Goal: Task Accomplishment & Management: Use online tool/utility

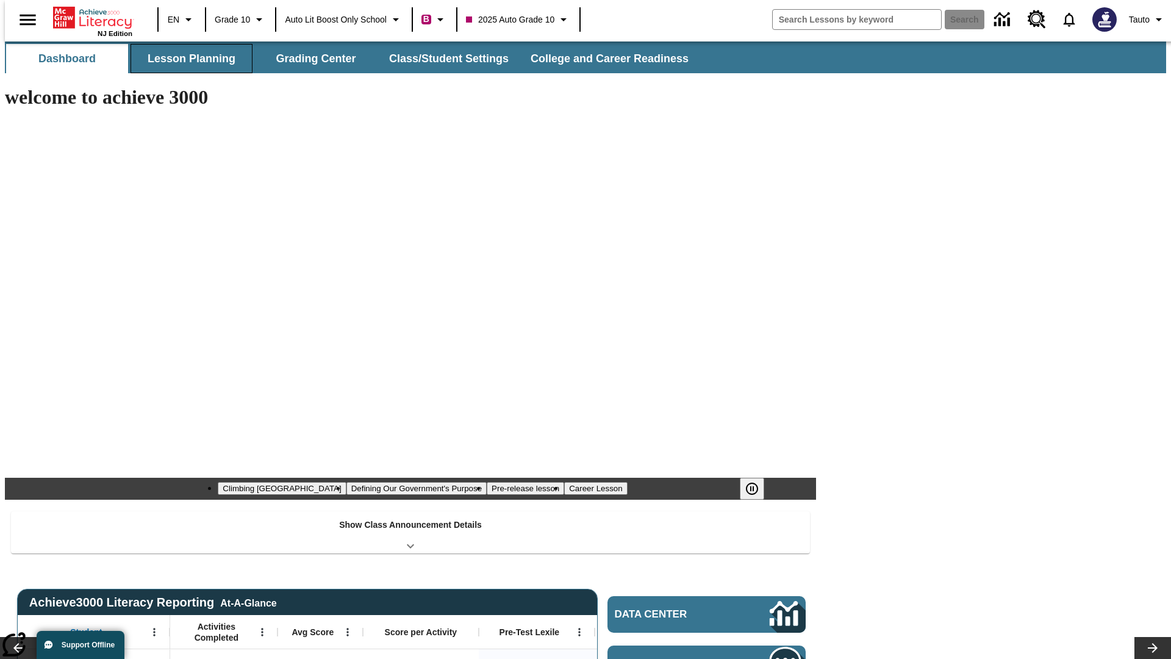
click at [187, 59] on button "Lesson Planning" at bounding box center [192, 58] width 122 height 29
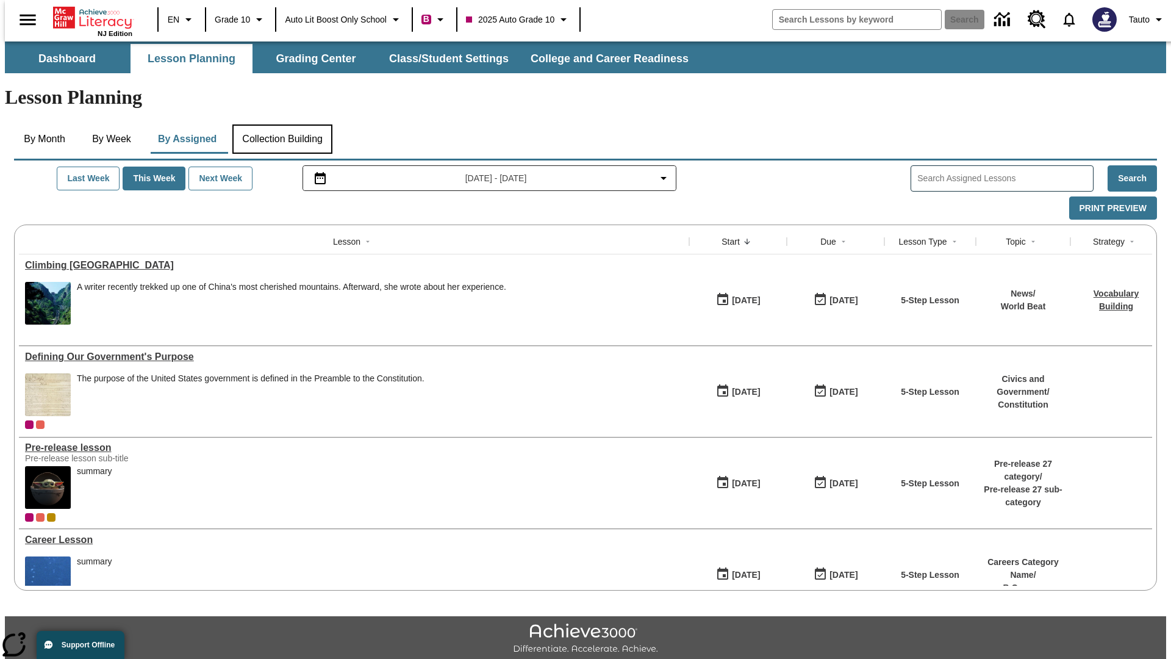
click at [282, 124] on button "Collection Building" at bounding box center [282, 138] width 100 height 29
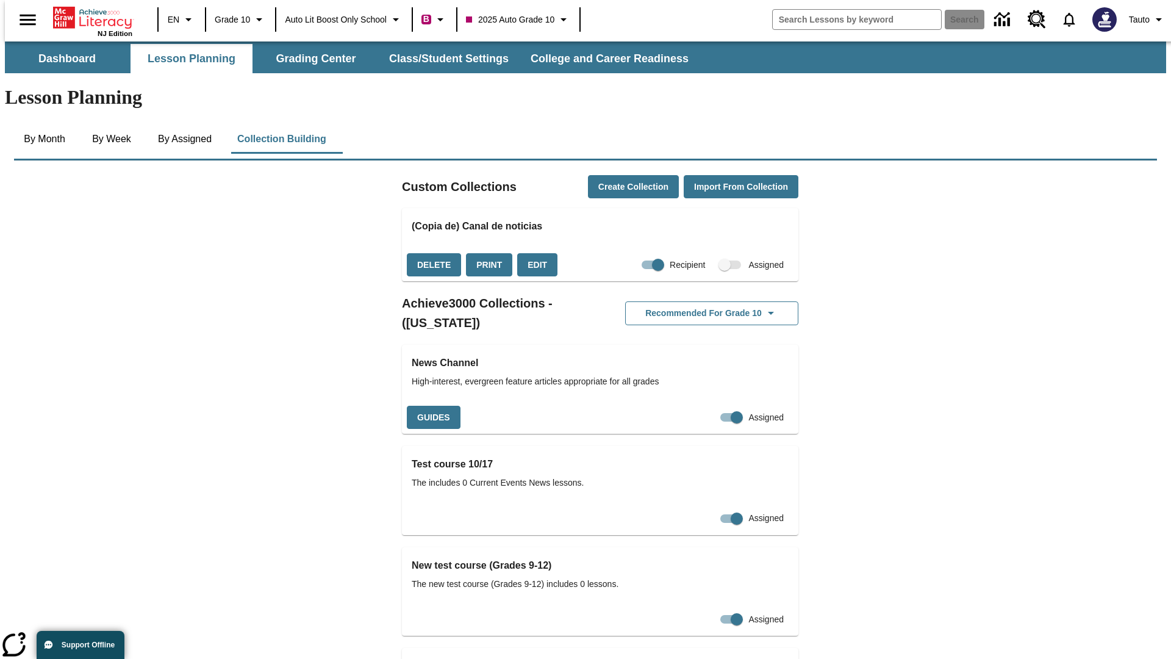
checkbox input "true"
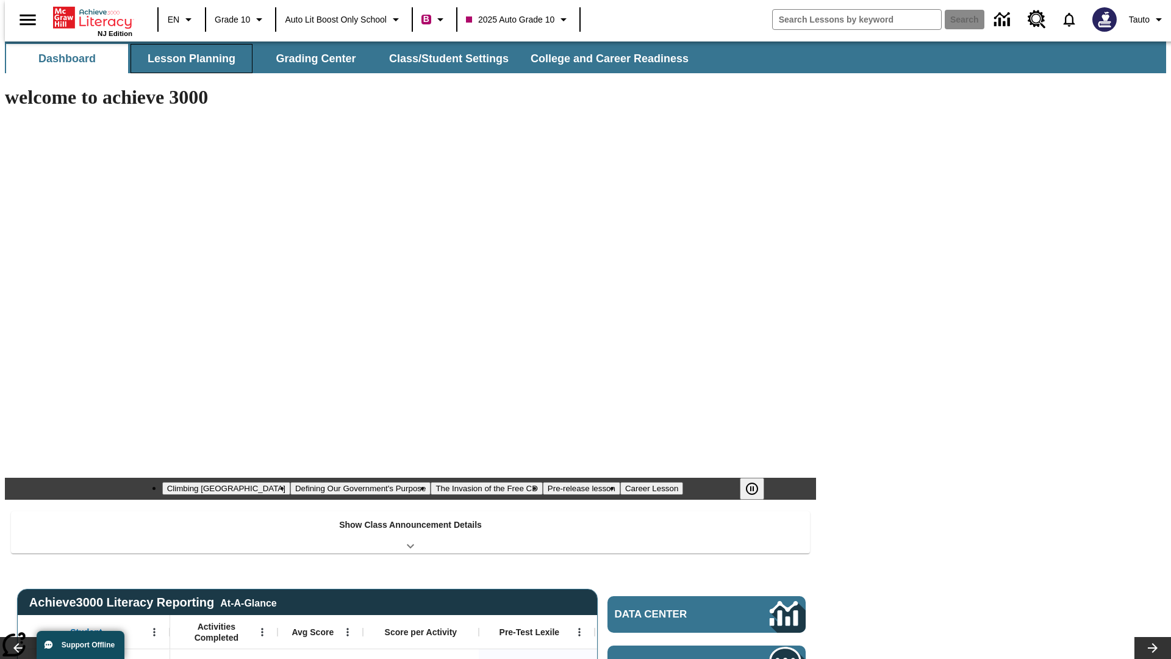
click at [187, 59] on button "Lesson Planning" at bounding box center [192, 58] width 122 height 29
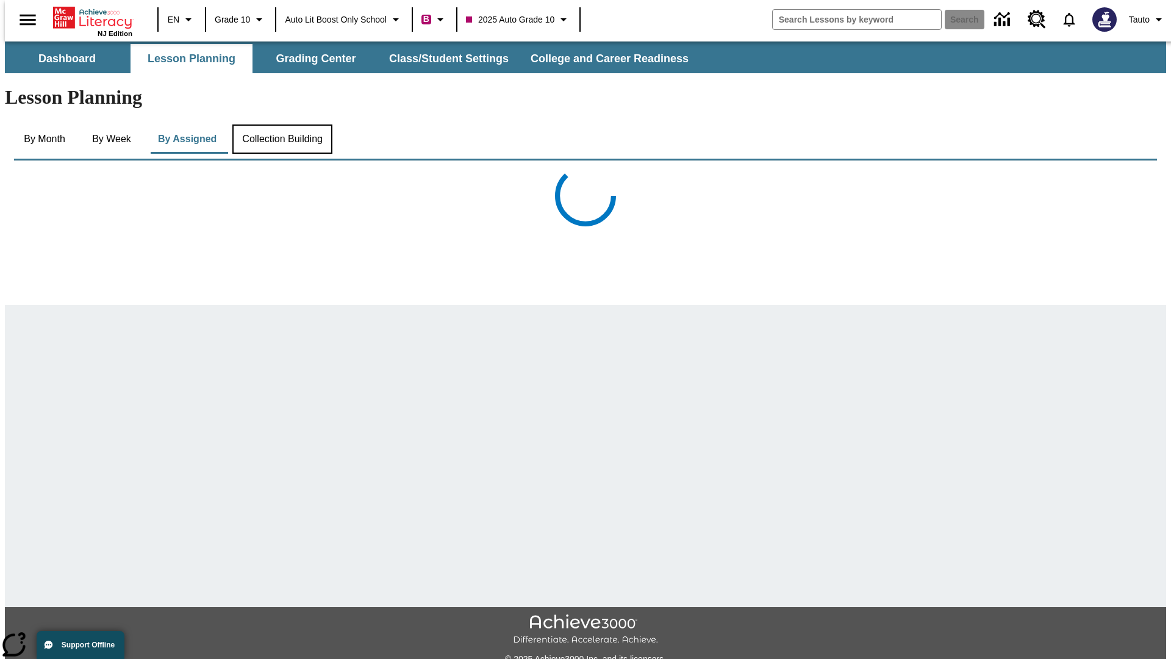
click at [282, 124] on button "Collection Building" at bounding box center [282, 138] width 100 height 29
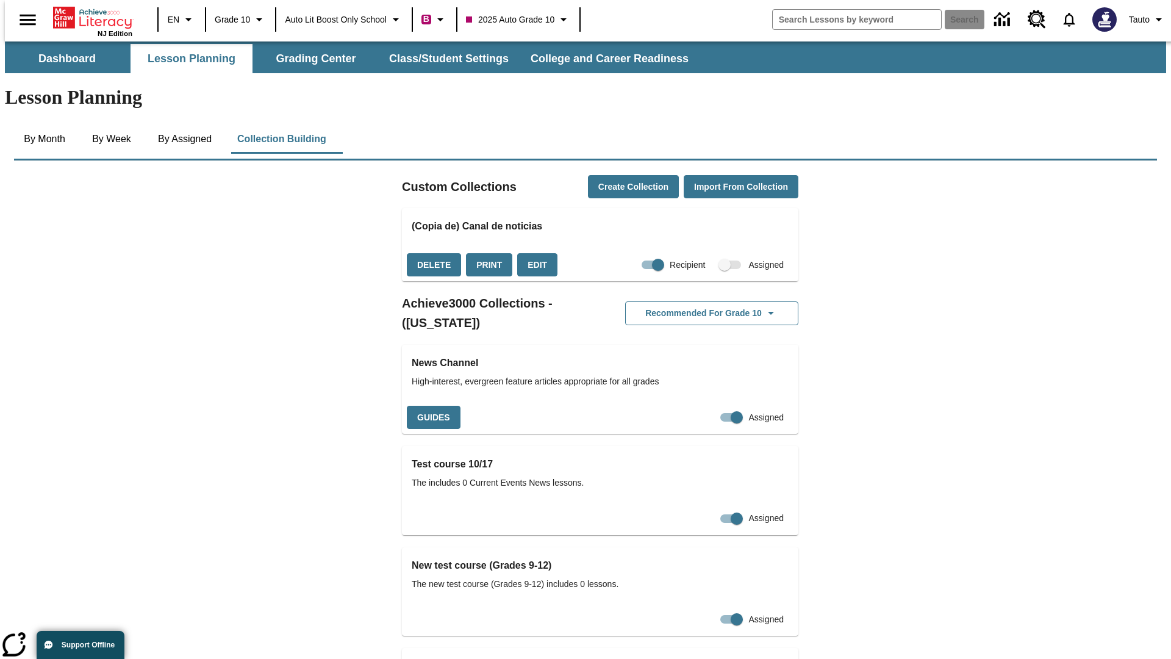
checkbox input "false"
